Goal: Information Seeking & Learning: Learn about a topic

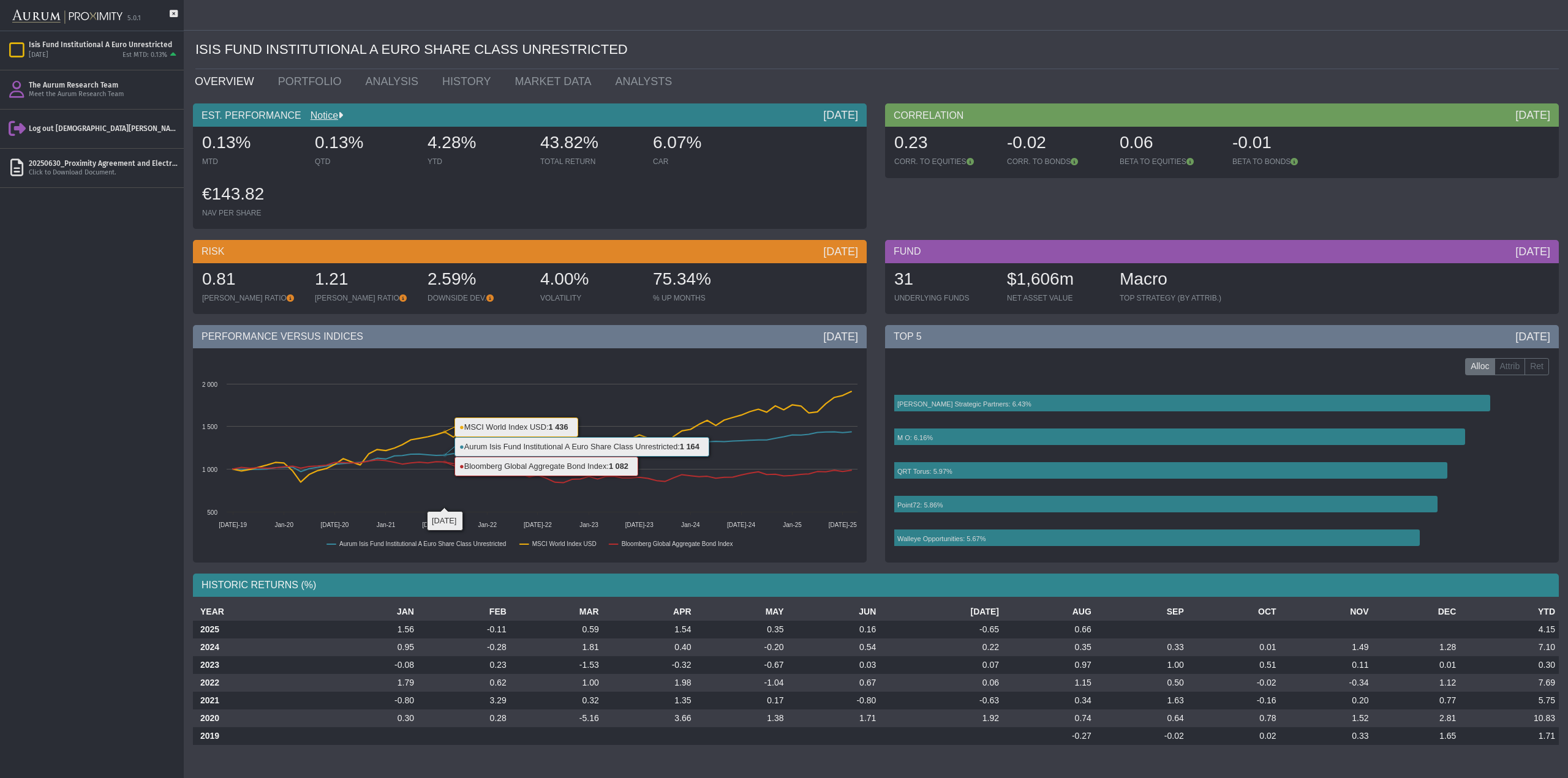
drag, startPoint x: 0, startPoint y: 0, endPoint x: 512, endPoint y: 253, distance: 571.1
